Goal: Information Seeking & Learning: Get advice/opinions

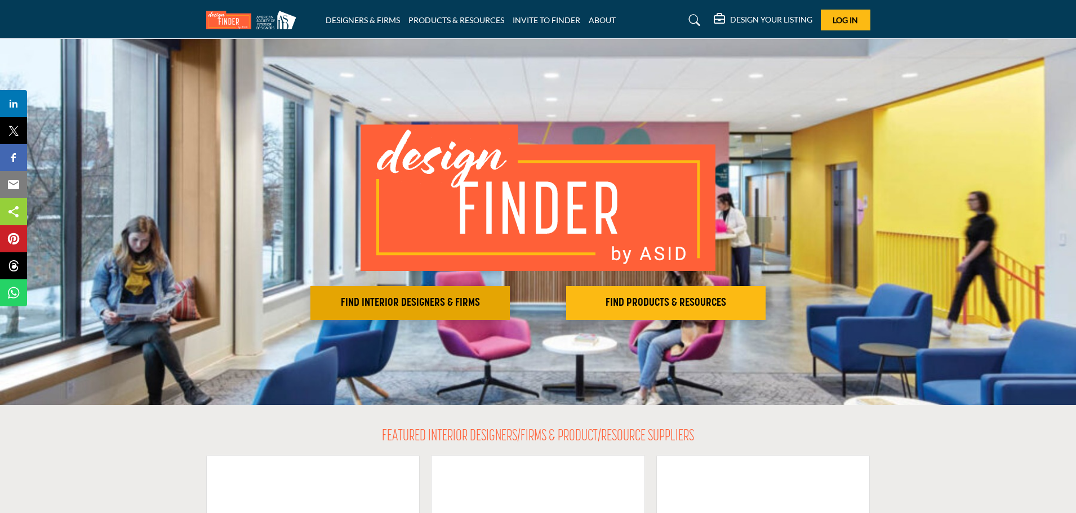
click at [430, 302] on h2 "FIND INTERIOR DESIGNERS & FIRMS" at bounding box center [410, 303] width 193 height 14
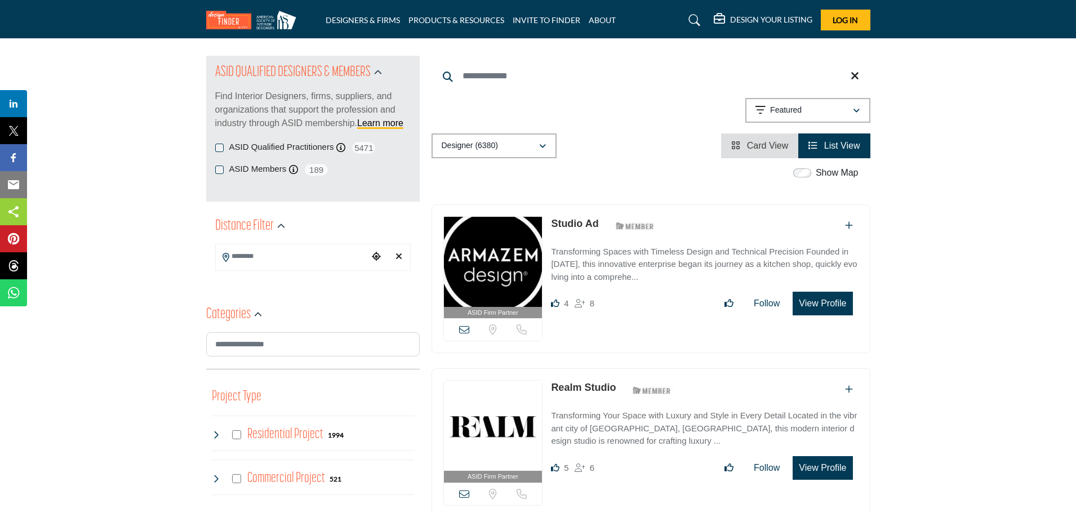
scroll to position [113, 0]
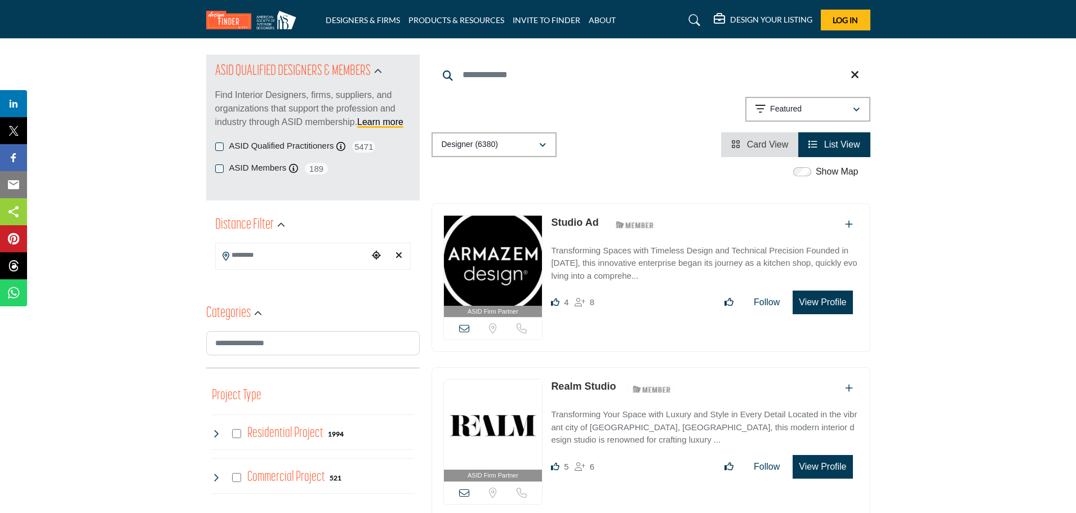
click at [247, 253] on input "Search Location" at bounding box center [292, 255] width 152 height 22
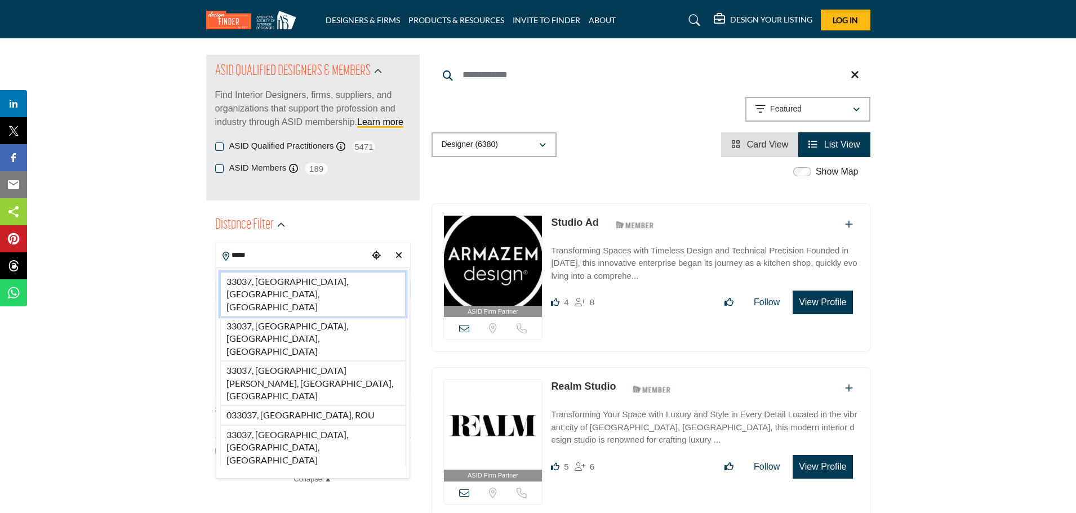
click at [240, 284] on li "33037, [GEOGRAPHIC_DATA], [GEOGRAPHIC_DATA], [GEOGRAPHIC_DATA]" at bounding box center [312, 294] width 185 height 44
type input "**********"
type input "***"
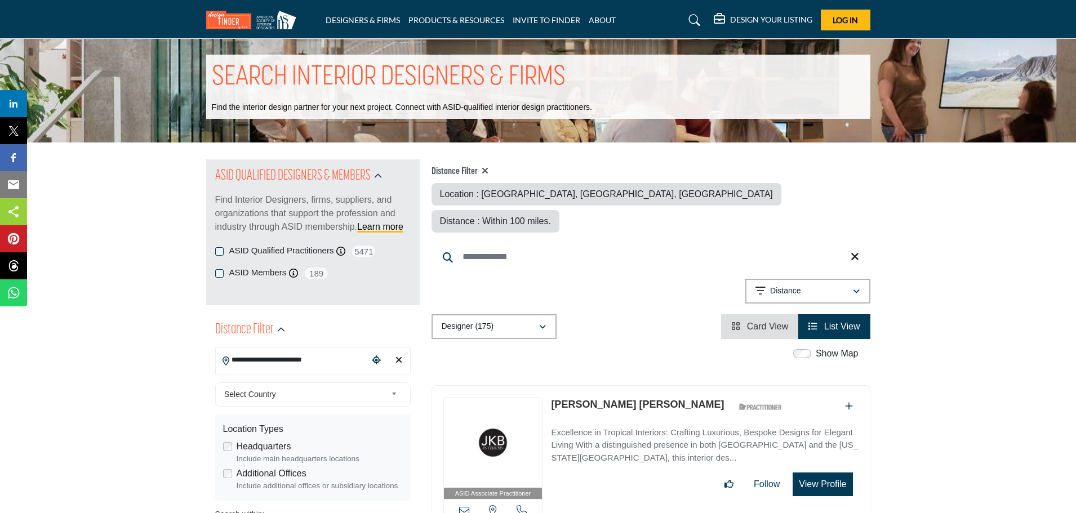
scroll to position [113, 0]
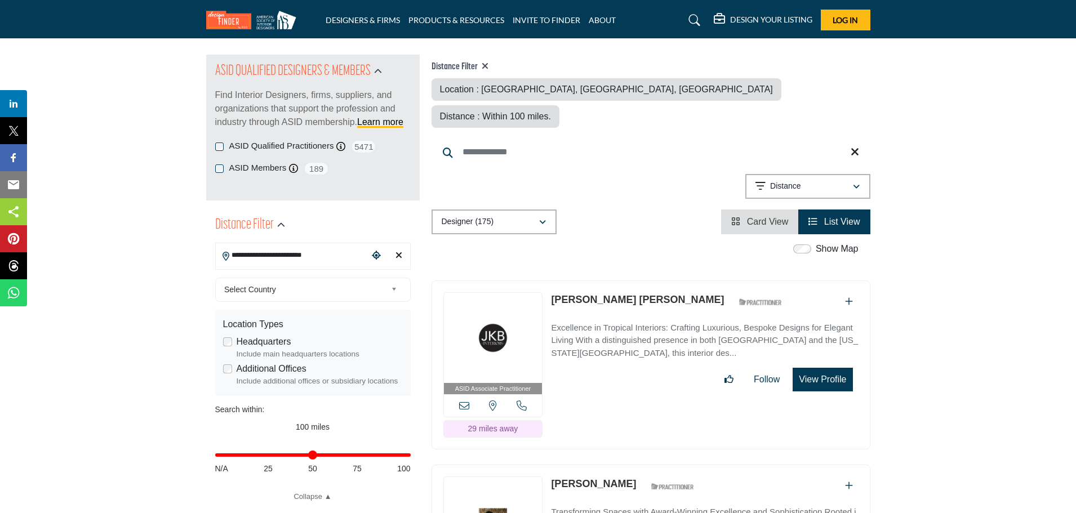
drag, startPoint x: 399, startPoint y: 253, endPoint x: 363, endPoint y: 261, distance: 36.9
click at [399, 253] on icon "Clear search location" at bounding box center [398, 255] width 7 height 9
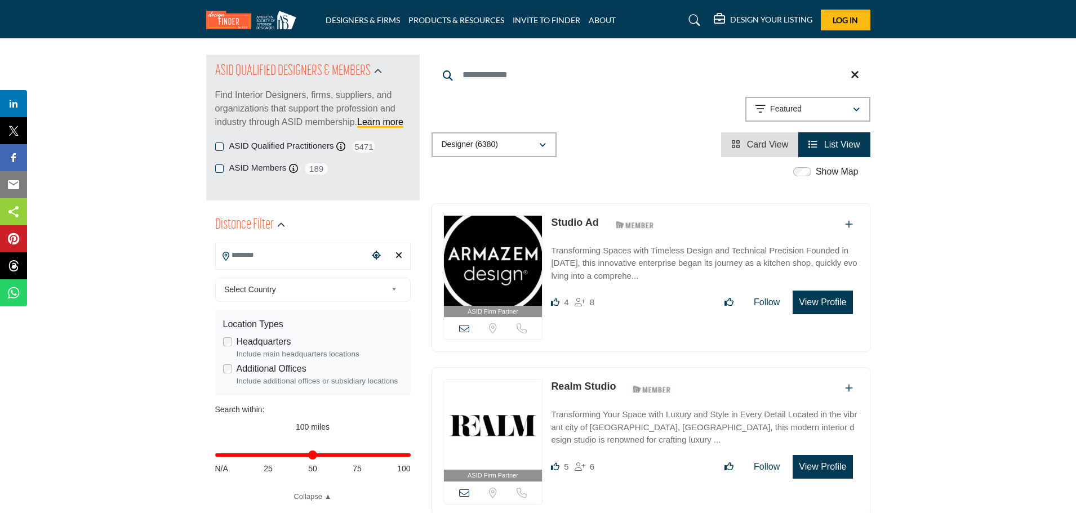
click at [274, 223] on div "Distance Filter" at bounding box center [250, 225] width 70 height 20
click at [282, 225] on icon "button" at bounding box center [281, 225] width 8 height 8
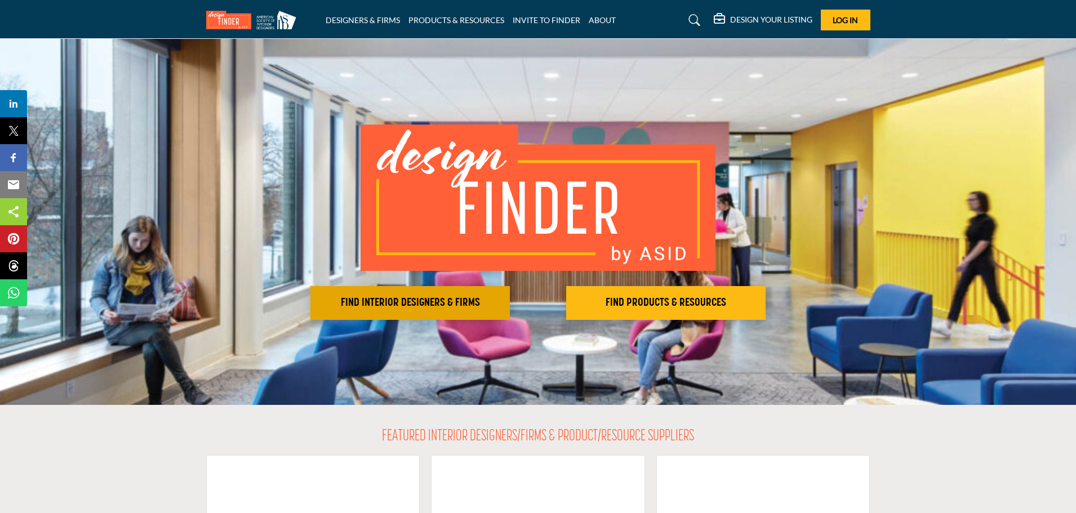
click at [392, 297] on h2 "FIND INTERIOR DESIGNERS & FIRMS" at bounding box center [410, 303] width 193 height 14
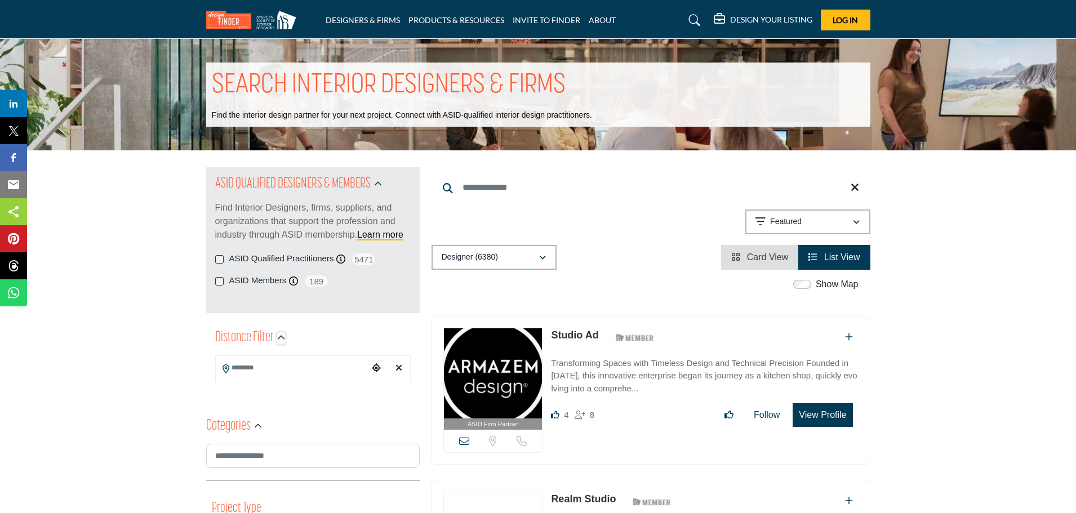
click at [282, 335] on icon "button" at bounding box center [281, 338] width 8 height 8
click at [301, 368] on input "Search Location" at bounding box center [292, 368] width 152 height 22
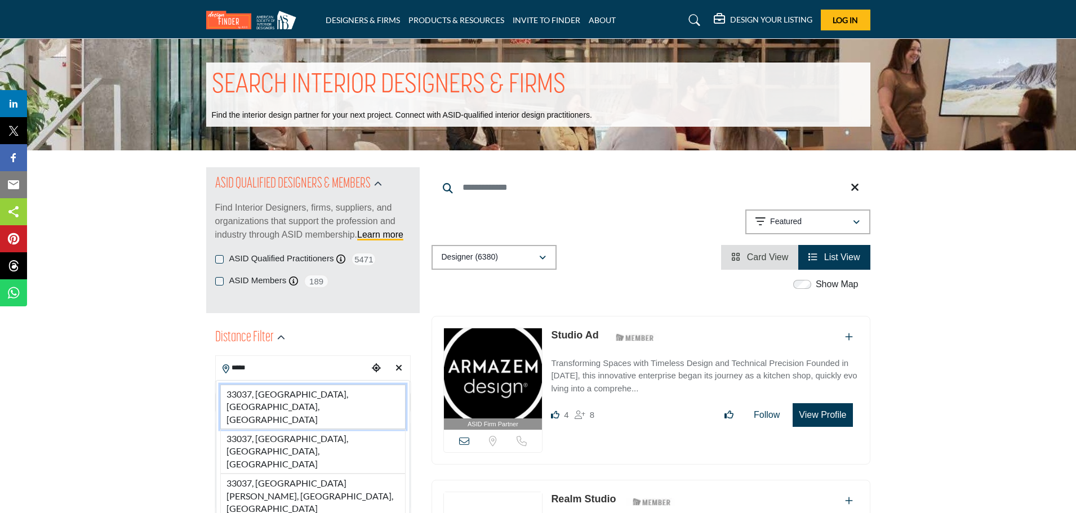
click at [296, 393] on li "33037, Key Largo, FL, USA" at bounding box center [312, 407] width 185 height 44
type input "**********"
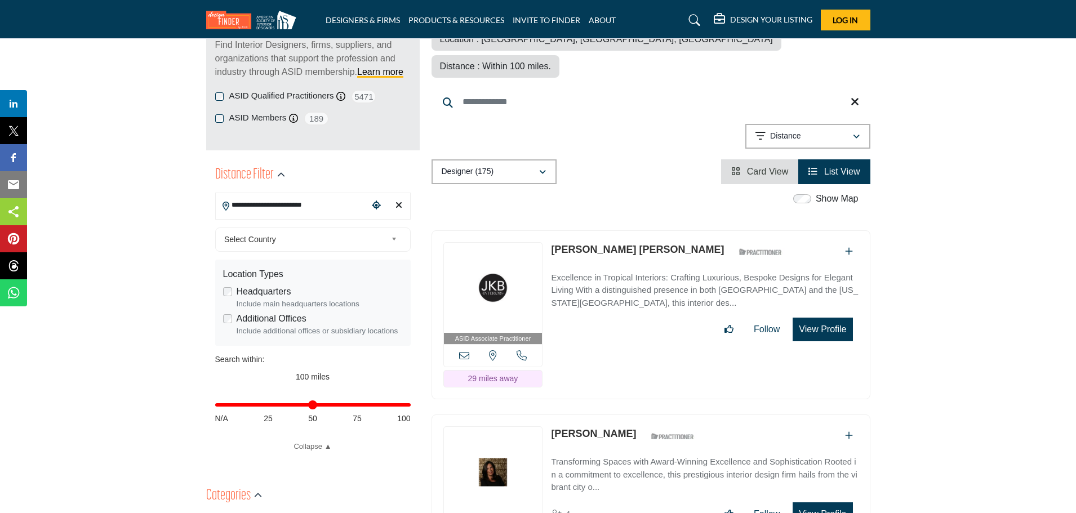
scroll to position [338, 0]
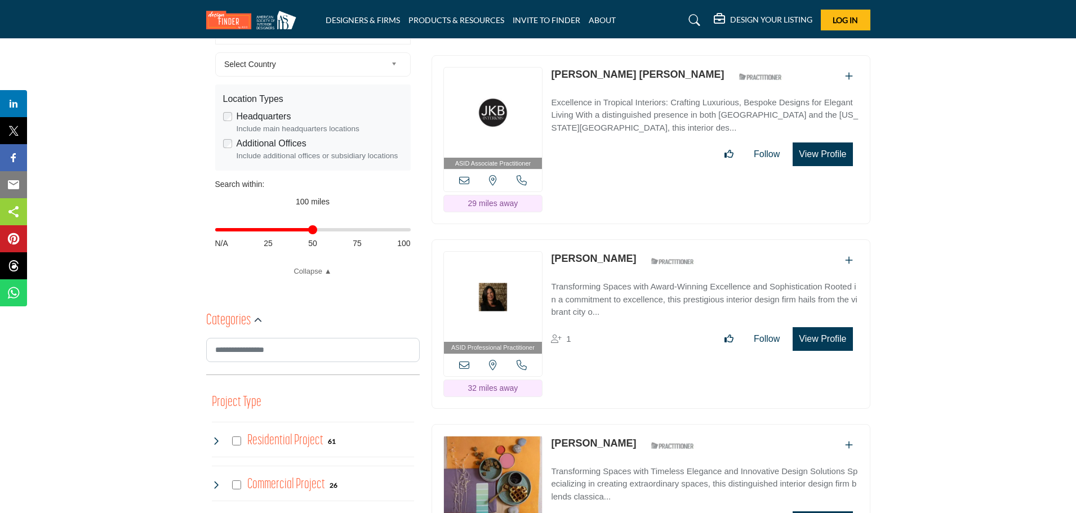
drag, startPoint x: 408, startPoint y: 229, endPoint x: 311, endPoint y: 234, distance: 96.4
type input "**"
click at [311, 231] on input "Distance in miles" at bounding box center [312, 230] width 195 height 2
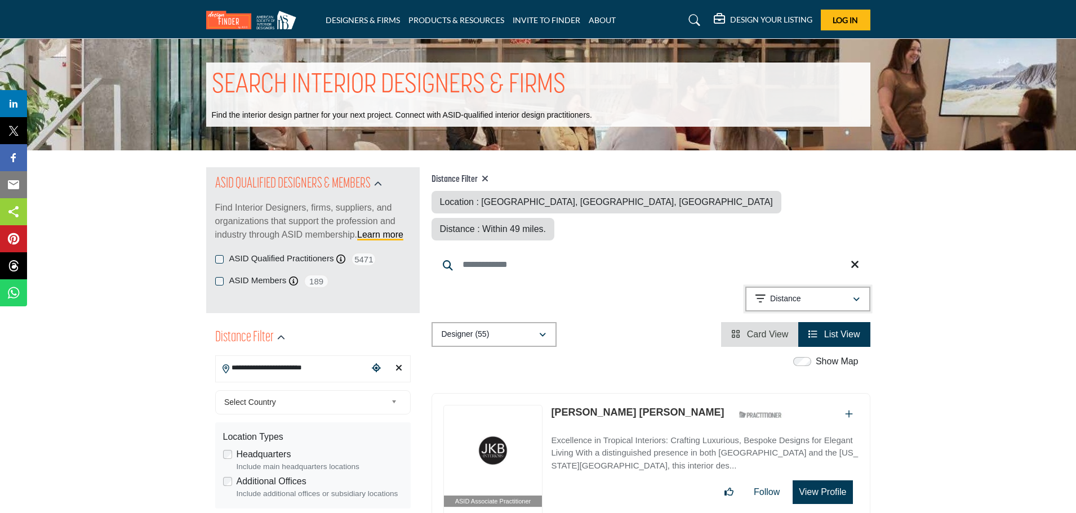
click at [823, 292] on div "Distance" at bounding box center [803, 299] width 97 height 14
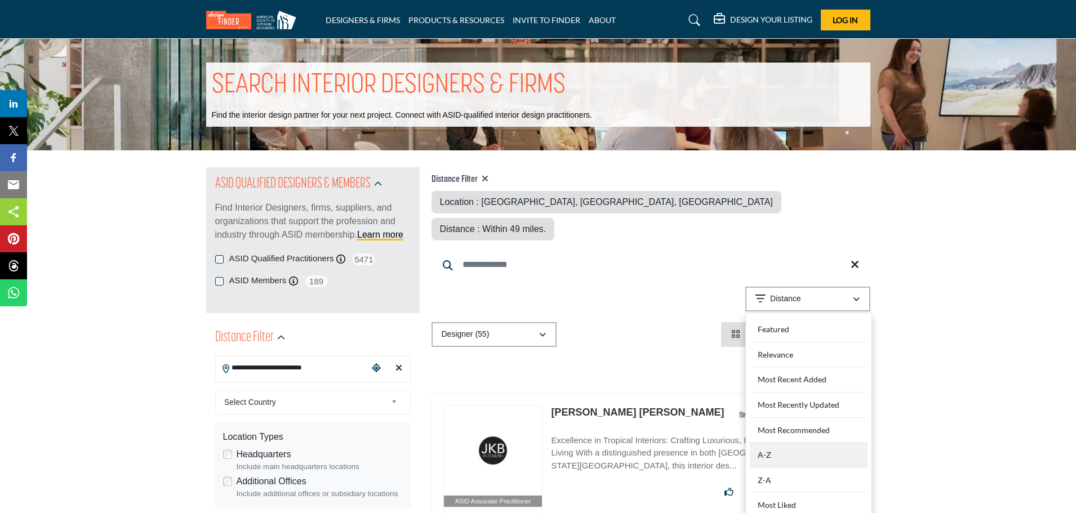
click at [796, 443] on div "A-Z" at bounding box center [809, 455] width 118 height 25
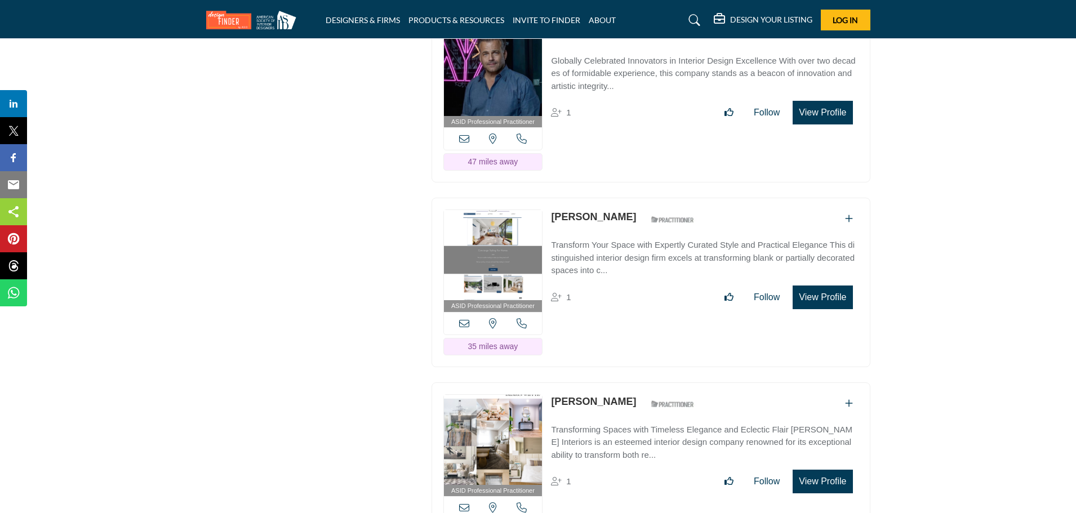
scroll to position [4337, 0]
